Goal: Task Accomplishment & Management: Use online tool/utility

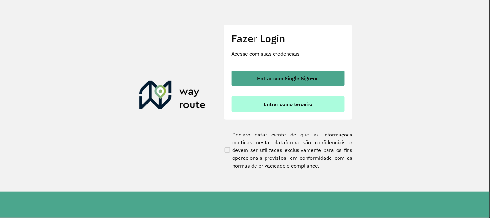
click at [302, 109] on button "Entrar como terceiro" at bounding box center [288, 104] width 113 height 16
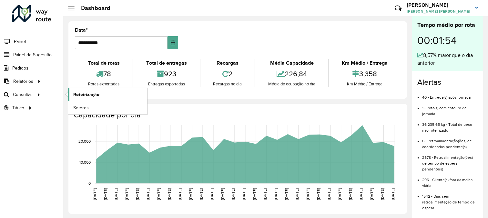
click at [79, 96] on span "Roteirização" at bounding box center [86, 94] width 26 height 7
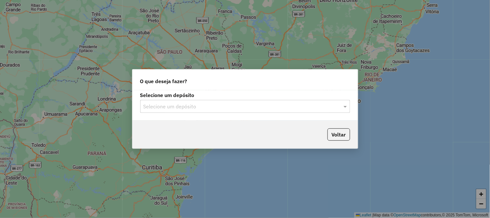
click at [223, 108] on input "text" at bounding box center [238, 107] width 191 height 8
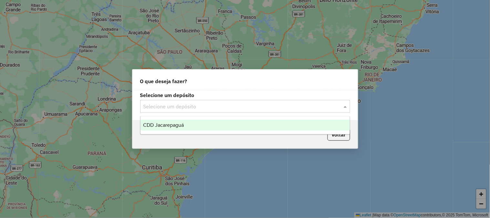
click at [210, 121] on div "CDD Jacarepaguá" at bounding box center [244, 124] width 209 height 11
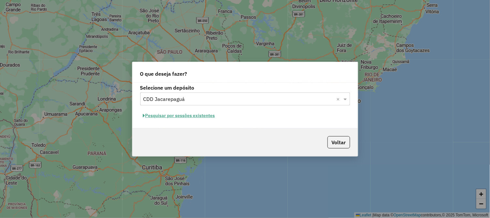
click at [203, 118] on button "Pesquisar por sessões existentes" at bounding box center [179, 115] width 78 height 10
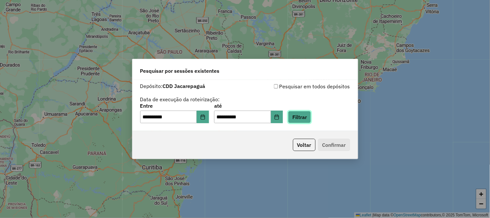
click at [311, 118] on button "Filtrar" at bounding box center [299, 117] width 23 height 12
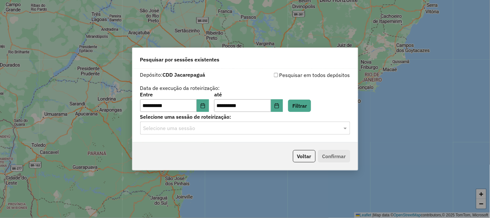
click at [258, 131] on input "text" at bounding box center [238, 128] width 191 height 8
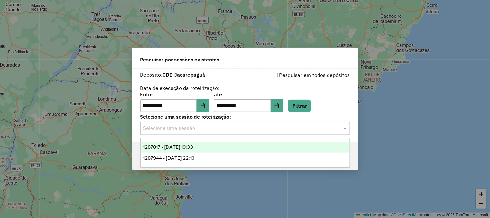
click at [192, 150] on div "1287817 - 03/10/2025 19:33" at bounding box center [244, 146] width 209 height 11
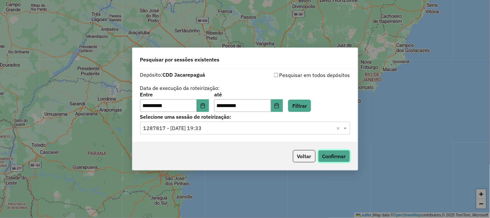
click at [329, 160] on button "Confirmar" at bounding box center [334, 156] width 32 height 12
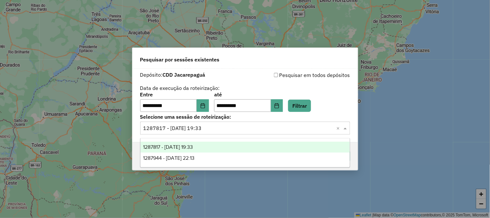
click at [236, 129] on input "text" at bounding box center [238, 128] width 191 height 8
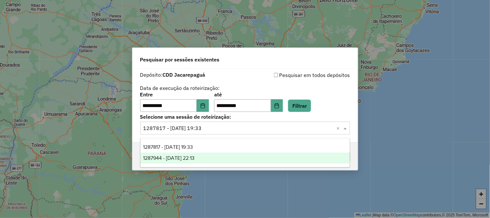
click at [194, 159] on span "1287944 - 03/10/2025 22:13" at bounding box center [168, 157] width 51 height 5
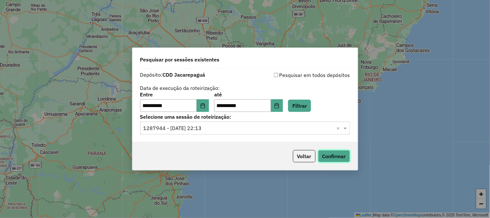
click at [331, 160] on button "Confirmar" at bounding box center [334, 156] width 32 height 12
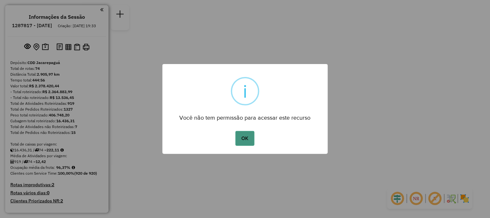
click at [252, 138] on button "OK" at bounding box center [244, 138] width 19 height 15
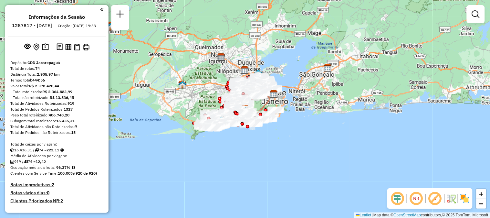
scroll to position [2494, 0]
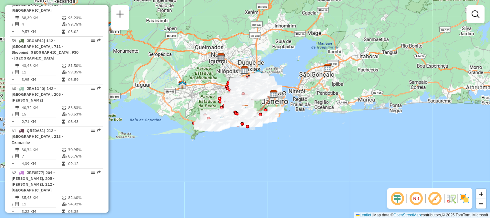
select select "**********"
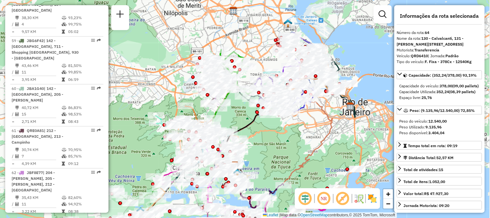
drag, startPoint x: 93, startPoint y: 108, endPoint x: 90, endPoint y: 107, distance: 3.6
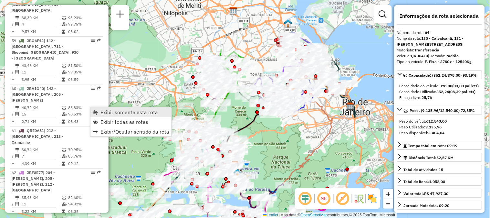
click at [101, 114] on span "Exibir somente esta rota" at bounding box center [128, 111] width 57 height 5
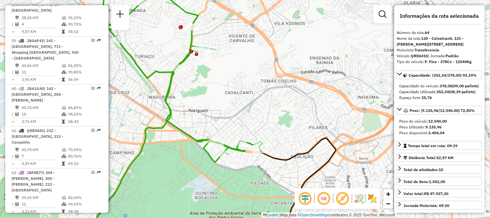
drag, startPoint x: 241, startPoint y: 78, endPoint x: 263, endPoint y: 85, distance: 23.5
click at [248, 82] on div "Janela de atendimento Grade de atendimento Capacidade Transportadoras Veículos …" at bounding box center [245, 109] width 490 height 218
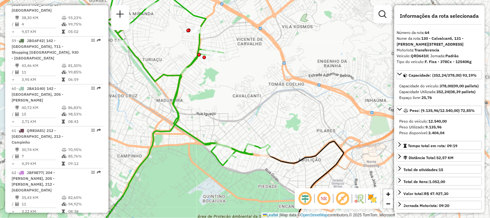
click at [269, 87] on div "Janela de atendimento Grade de atendimento Capacidade Transportadoras Veículos …" at bounding box center [245, 109] width 490 height 218
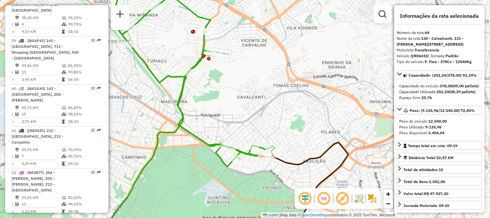
click at [286, 92] on div "Janela de atendimento Grade de atendimento Capacidade Transportadoras Veículos …" at bounding box center [245, 109] width 490 height 218
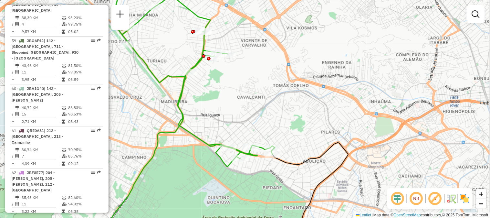
click at [286, 92] on div "Janela de atendimento Grade de atendimento Capacidade Transportadoras Veículos …" at bounding box center [245, 109] width 490 height 218
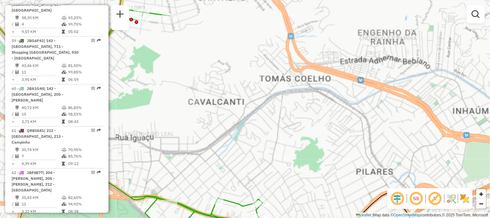
click at [286, 92] on div "Janela de atendimento Grade de atendimento Capacidade Transportadoras Veículos …" at bounding box center [245, 109] width 490 height 218
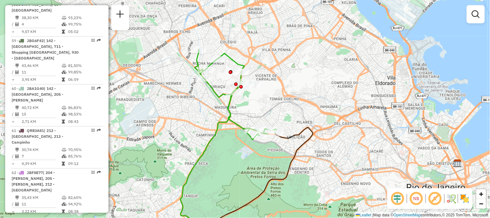
select select "**********"
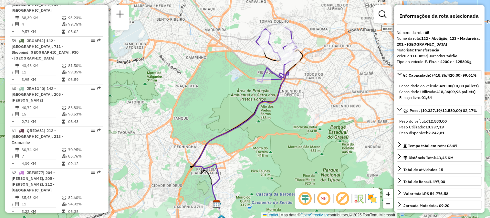
drag, startPoint x: 295, startPoint y: 67, endPoint x: 296, endPoint y: 78, distance: 10.5
click at [296, 78] on div "Janela de atendimento Grade de atendimento Capacidade Transportadoras Veículos …" at bounding box center [245, 109] width 490 height 218
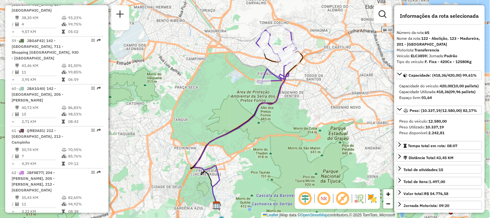
scroll to position [2302, 0]
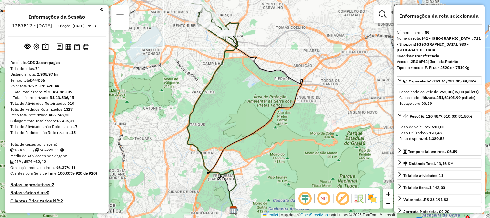
scroll to position [2344, 0]
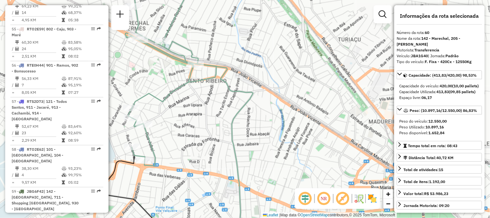
drag, startPoint x: 151, startPoint y: 135, endPoint x: 170, endPoint y: 134, distance: 19.1
click at [170, 134] on div "Janela de atendimento Grade de atendimento Capacidade Transportadoras Veículos …" at bounding box center [245, 109] width 490 height 218
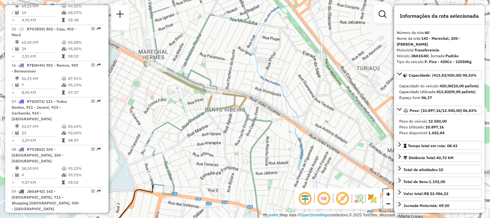
drag, startPoint x: 169, startPoint y: 123, endPoint x: 181, endPoint y: 157, distance: 35.5
click at [181, 156] on div "Janela de atendimento Grade de atendimento Capacidade Transportadoras Veículos …" at bounding box center [245, 109] width 490 height 218
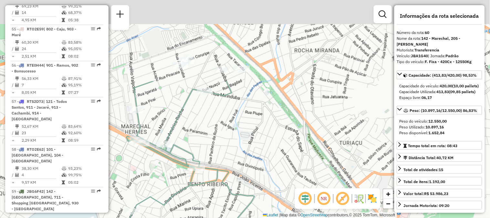
drag, startPoint x: 173, startPoint y: 70, endPoint x: 154, endPoint y: 176, distance: 107.4
click at [154, 176] on div "Janela de atendimento Grade de atendimento Capacidade Transportadoras Veículos …" at bounding box center [245, 109] width 490 height 218
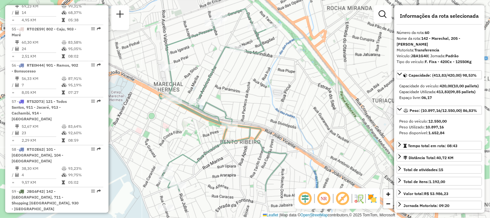
drag, startPoint x: 187, startPoint y: 193, endPoint x: 237, endPoint y: 106, distance: 100.7
click at [232, 119] on icon at bounding box center [216, 100] width 115 height 182
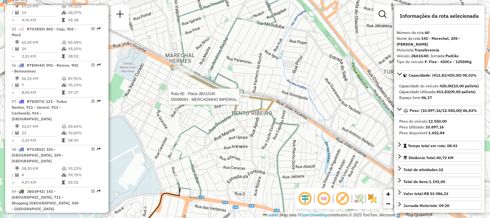
drag, startPoint x: 237, startPoint y: 104, endPoint x: 223, endPoint y: 125, distance: 25.2
click at [227, 121] on icon at bounding box center [228, 92] width 115 height 212
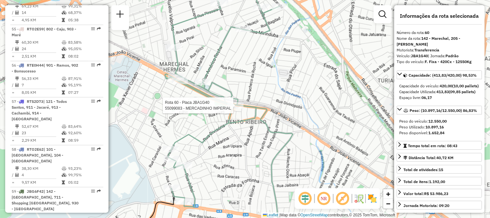
scroll to position [2458, 0]
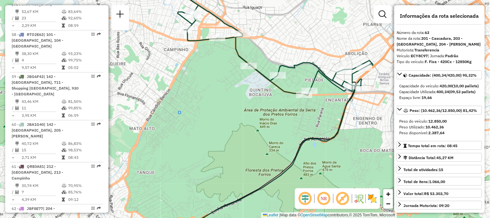
drag, startPoint x: 219, startPoint y: 82, endPoint x: 233, endPoint y: 89, distance: 16.0
click at [232, 88] on div "Janela de atendimento Grade de atendimento Capacidade Transportadoras Veículos …" at bounding box center [245, 109] width 490 height 218
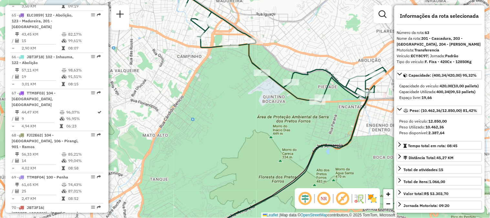
scroll to position [2344, 0]
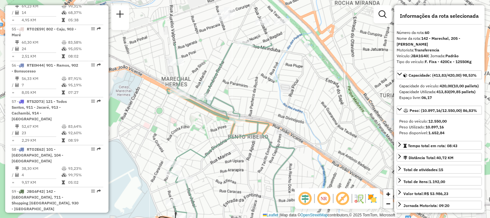
drag, startPoint x: 258, startPoint y: 78, endPoint x: 191, endPoint y: 143, distance: 93.4
click at [191, 143] on div "Janela de atendimento Grade de atendimento Capacidade Transportadoras Veículos …" at bounding box center [245, 109] width 490 height 218
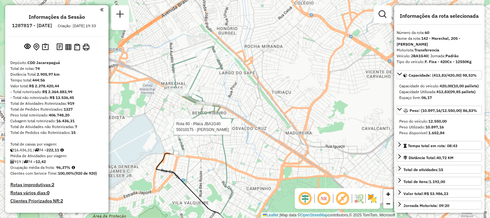
scroll to position [629, 0]
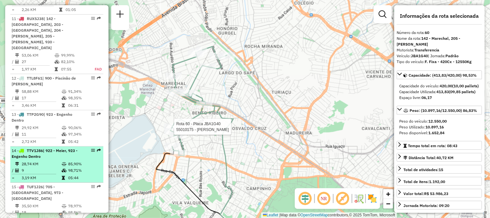
click at [34, 174] on td "3,19 KM" at bounding box center [41, 177] width 40 height 6
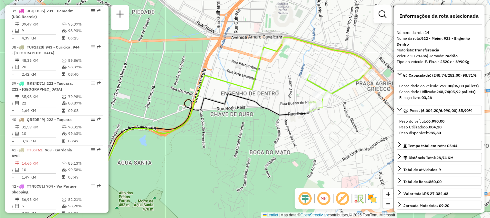
scroll to position [2458, 0]
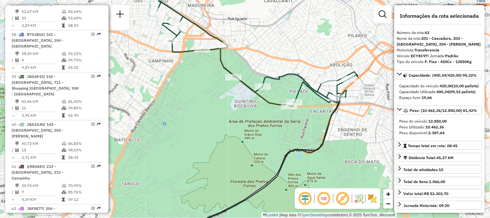
drag, startPoint x: 233, startPoint y: 39, endPoint x: 243, endPoint y: 50, distance: 15.1
click at [241, 48] on div "Janela de atendimento Grade de atendimento Capacidade Transportadoras Veículos …" at bounding box center [245, 109] width 490 height 218
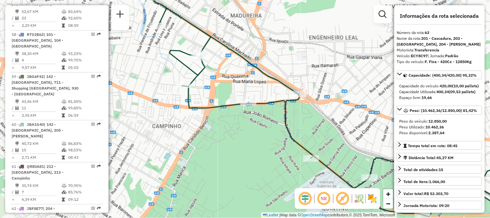
drag, startPoint x: 242, startPoint y: 142, endPoint x: 212, endPoint y: 129, distance: 32.8
click at [218, 133] on div "Janela de atendimento Grade de atendimento Capacidade Transportadoras Veículos …" at bounding box center [245, 109] width 490 height 218
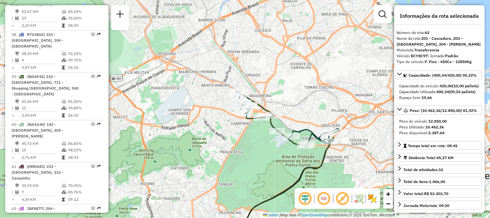
drag, startPoint x: 288, startPoint y: 145, endPoint x: 273, endPoint y: 139, distance: 16.6
click at [275, 140] on div "Janela de atendimento Grade de atendimento Capacidade Transportadoras Veículos …" at bounding box center [245, 109] width 490 height 218
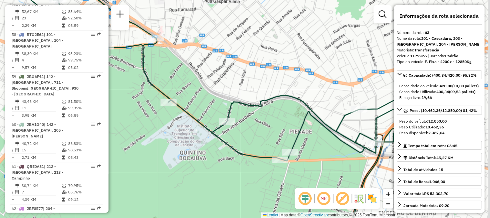
drag, startPoint x: 317, startPoint y: 156, endPoint x: 263, endPoint y: 163, distance: 54.8
click at [263, 163] on div "Janela de atendimento Grade de atendimento Capacidade Transportadoras Veículos …" at bounding box center [245, 109] width 490 height 218
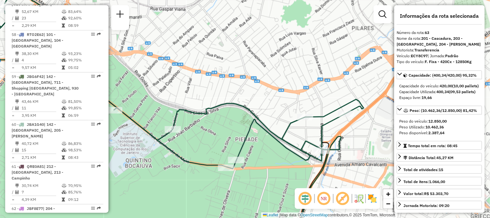
click at [262, 163] on div "Janela de atendimento Grade de atendimento Capacidade Transportadoras Veículos …" at bounding box center [245, 109] width 490 height 218
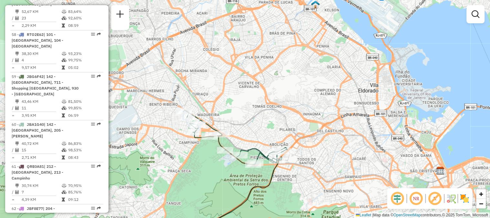
scroll to position [1706, 0]
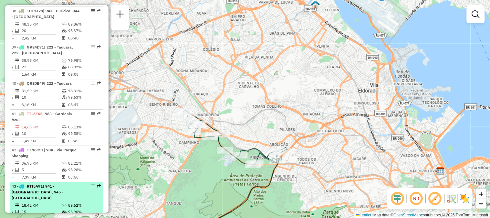
click at [97, 184] on em at bounding box center [99, 186] width 4 height 4
select select "**********"
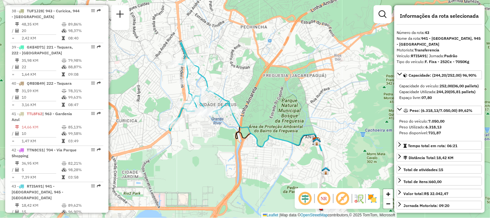
drag, startPoint x: 237, startPoint y: 140, endPoint x: 237, endPoint y: 120, distance: 19.7
click at [237, 120] on icon at bounding box center [264, 120] width 116 height 61
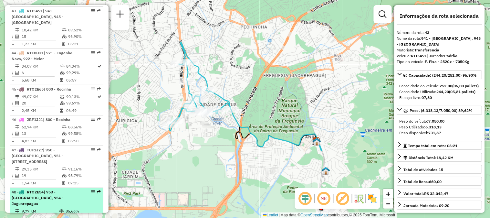
click at [97, 190] on em at bounding box center [99, 192] width 4 height 4
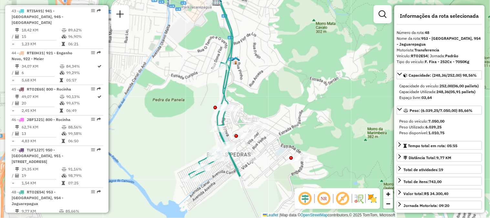
drag, startPoint x: 222, startPoint y: 145, endPoint x: 190, endPoint y: 117, distance: 43.0
click at [190, 117] on div "Janela de atendimento Grade de atendimento Capacidade Transportadoras Veículos …" at bounding box center [245, 109] width 490 height 218
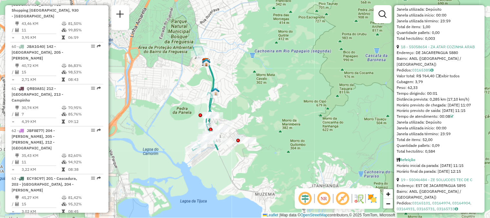
scroll to position [1959, 0]
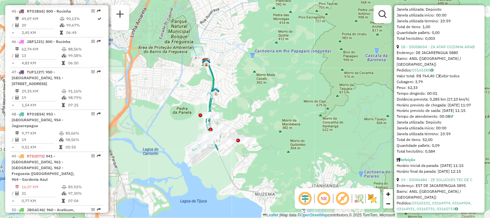
drag, startPoint x: 95, startPoint y: 108, endPoint x: 104, endPoint y: 111, distance: 10.0
click at [97, 207] on div at bounding box center [90, 209] width 19 height 4
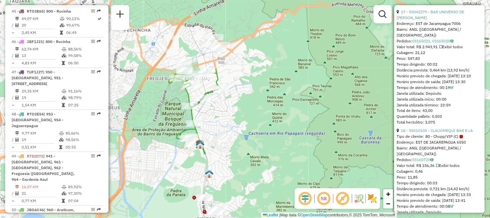
drag, startPoint x: 234, startPoint y: 67, endPoint x: 211, endPoint y: 156, distance: 92.3
click at [211, 156] on div "Janela de atendimento Grade de atendimento Capacidade Transportadoras Veículos …" at bounding box center [245, 109] width 490 height 218
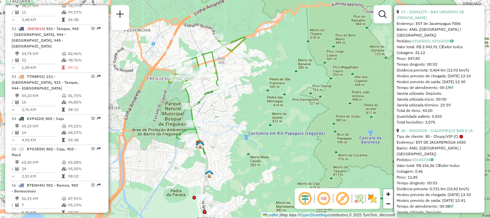
scroll to position [1917, 0]
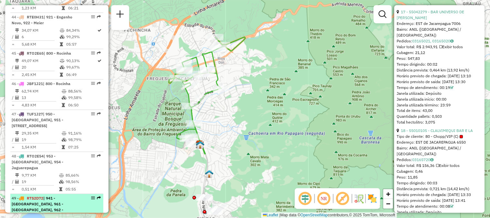
click at [97, 196] on em at bounding box center [99, 198] width 4 height 4
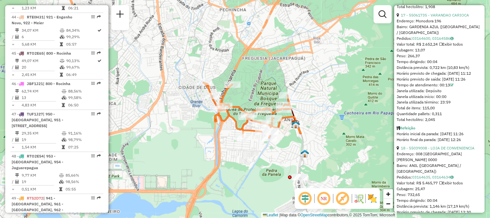
scroll to position [364, 0]
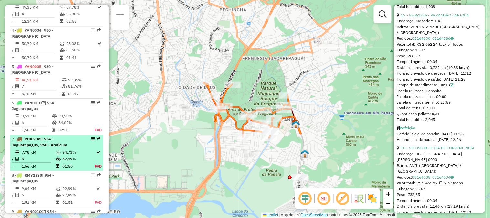
click at [97, 137] on em at bounding box center [99, 139] width 4 height 4
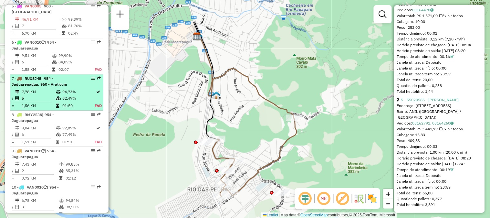
scroll to position [463, 0]
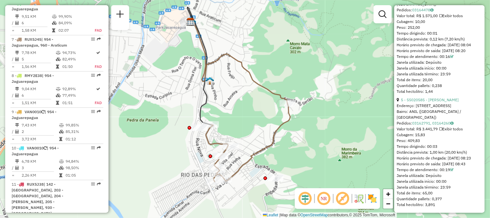
drag, startPoint x: 306, startPoint y: 140, endPoint x: 291, endPoint y: 132, distance: 17.3
click at [291, 132] on div "Janela de atendimento Grade de atendimento Capacidade Transportadoras Veículos …" at bounding box center [245, 109] width 490 height 218
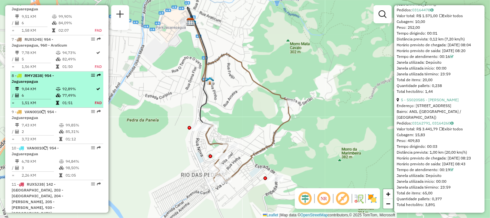
click at [98, 73] on em at bounding box center [99, 75] width 4 height 4
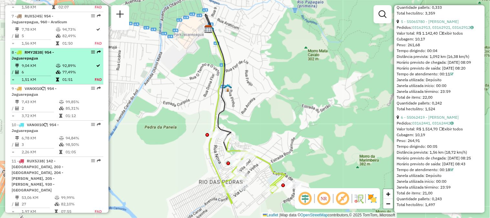
scroll to position [500, 0]
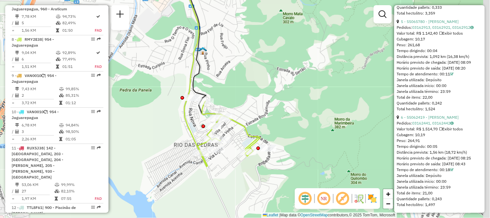
drag, startPoint x: 310, startPoint y: 136, endPoint x: 285, endPoint y: 99, distance: 44.7
click at [285, 99] on div "Janela de atendimento Grade de atendimento Capacidade Transportadoras Veículos …" at bounding box center [245, 109] width 490 height 218
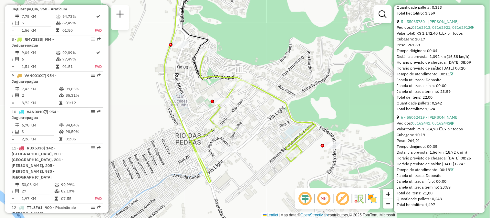
drag, startPoint x: 204, startPoint y: 117, endPoint x: 252, endPoint y: 108, distance: 49.0
click at [252, 108] on div "Janela de atendimento Grade de atendimento Capacidade Transportadoras Veículos …" at bounding box center [245, 109] width 490 height 218
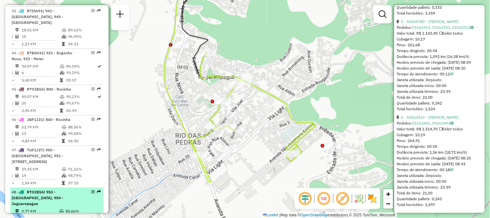
click at [97, 190] on em at bounding box center [99, 192] width 4 height 4
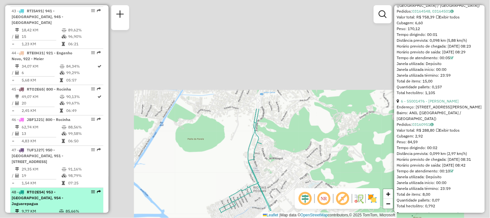
scroll to position [2103, 0]
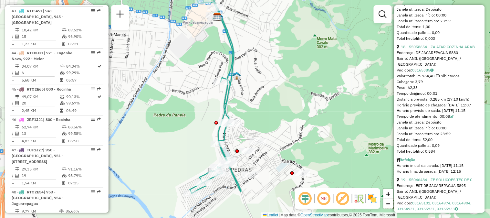
drag, startPoint x: 182, startPoint y: 139, endPoint x: 152, endPoint y: 119, distance: 35.5
click at [152, 119] on div "Janela de atendimento Grade de atendimento Capacidade Transportadoras Veículos …" at bounding box center [245, 109] width 490 height 218
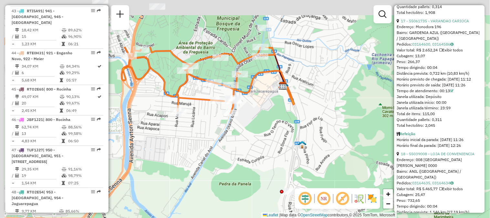
scroll to position [2109, 0]
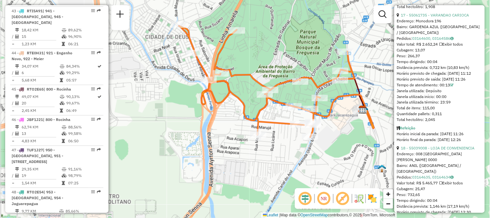
drag, startPoint x: 203, startPoint y: 174, endPoint x: 235, endPoint y: 147, distance: 41.4
click at [235, 147] on div "Janela de atendimento Grade de atendimento Capacidade Transportadoras Veículos …" at bounding box center [245, 109] width 490 height 218
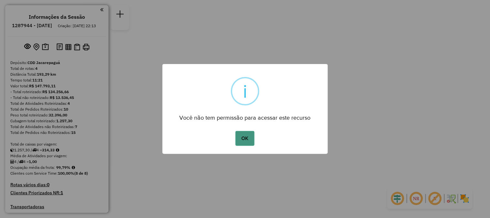
click at [242, 140] on button "OK" at bounding box center [244, 138] width 19 height 15
